Goal: Task Accomplishment & Management: Use online tool/utility

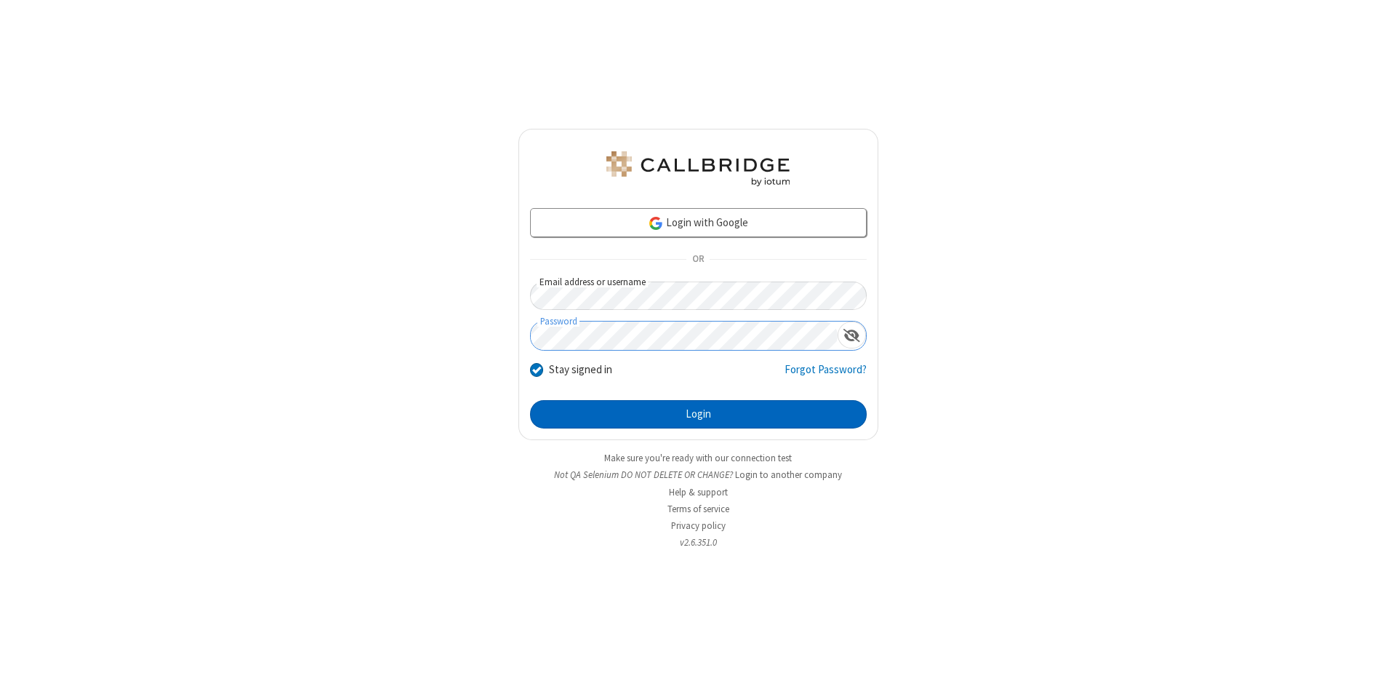
click at [698, 415] on button "Login" at bounding box center [698, 414] width 337 height 29
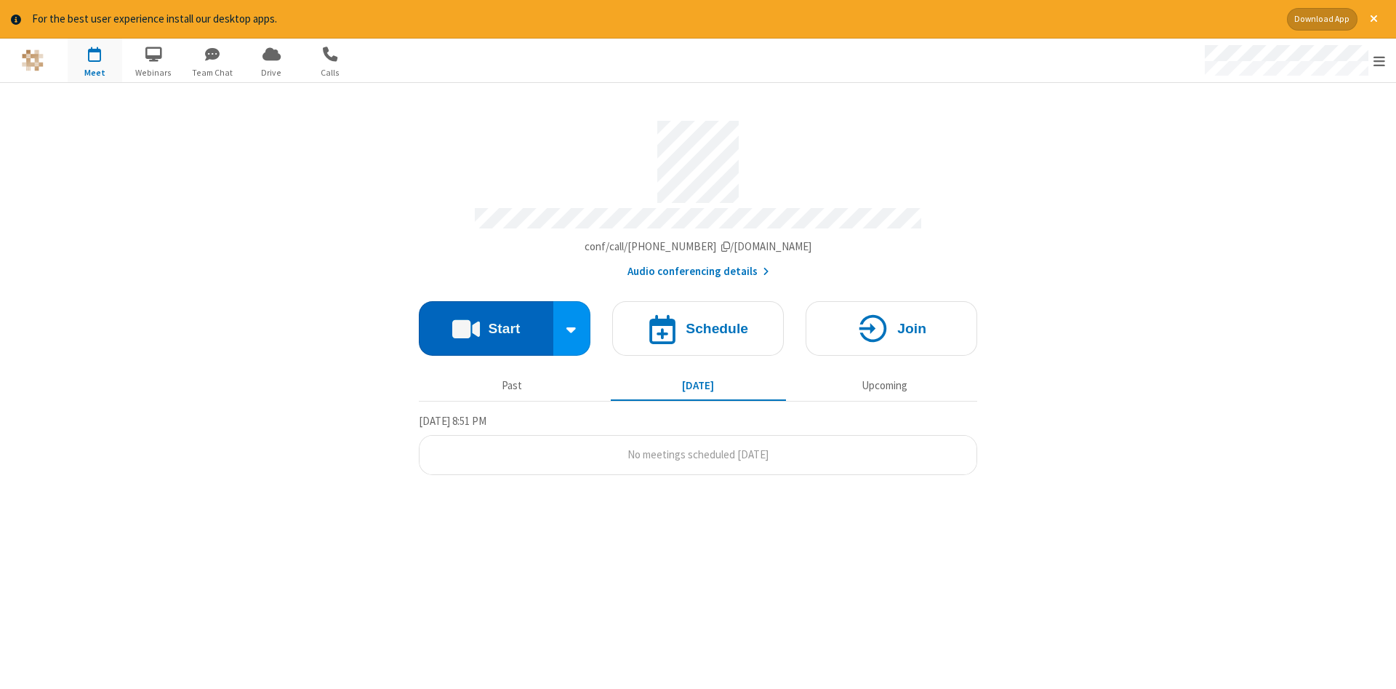
click at [486, 323] on button "Start" at bounding box center [486, 328] width 135 height 55
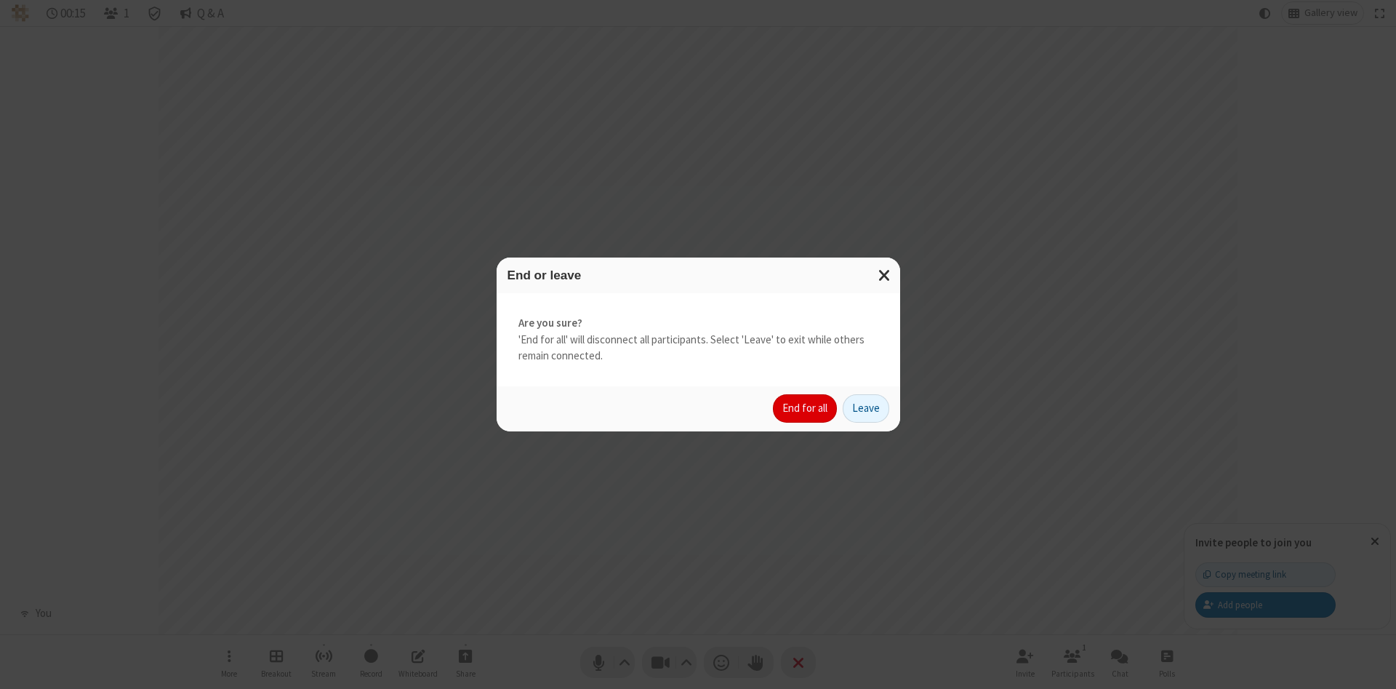
click at [806, 408] on button "End for all" at bounding box center [805, 408] width 64 height 29
